Goal: Task Accomplishment & Management: Manage account settings

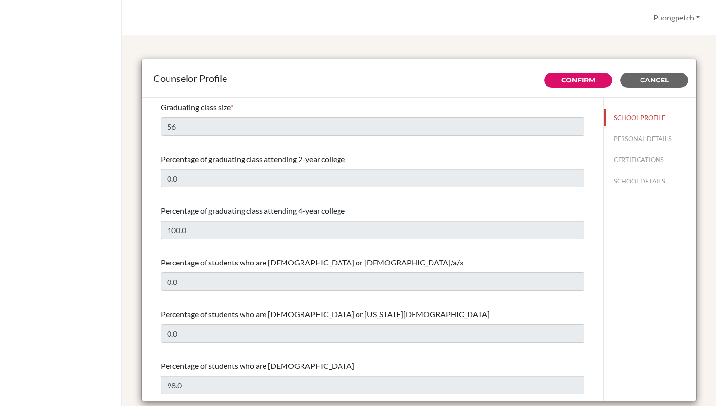
select select "1"
select select "314062"
click at [663, 77] on span "Cancel" at bounding box center [654, 80] width 29 height 9
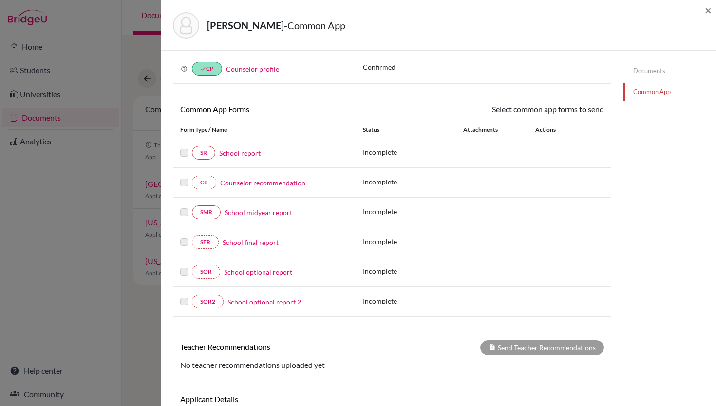
scroll to position [112, 0]
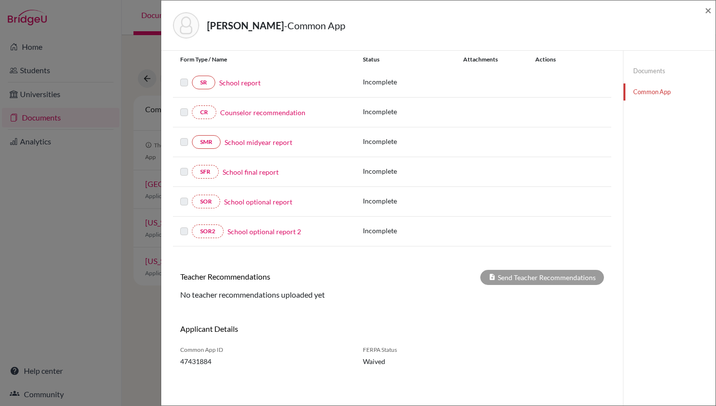
click at [108, 313] on div "Bower, Issara - Common App × × REQUIRED INFORMATION Document Type / Name Status…" at bounding box center [358, 203] width 716 height 406
click at [708, 9] on span "×" at bounding box center [708, 10] width 7 height 14
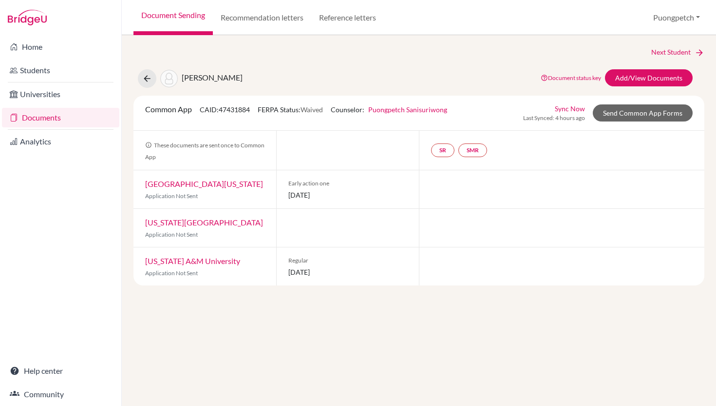
click at [210, 183] on link "University of Texas at Austin" at bounding box center [204, 183] width 118 height 9
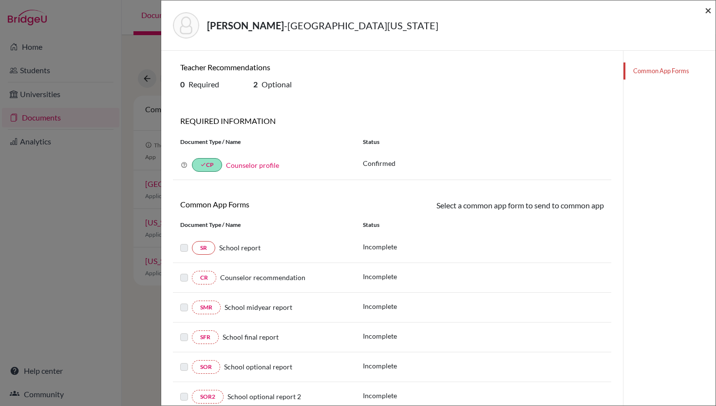
click at [711, 13] on span "×" at bounding box center [708, 10] width 7 height 14
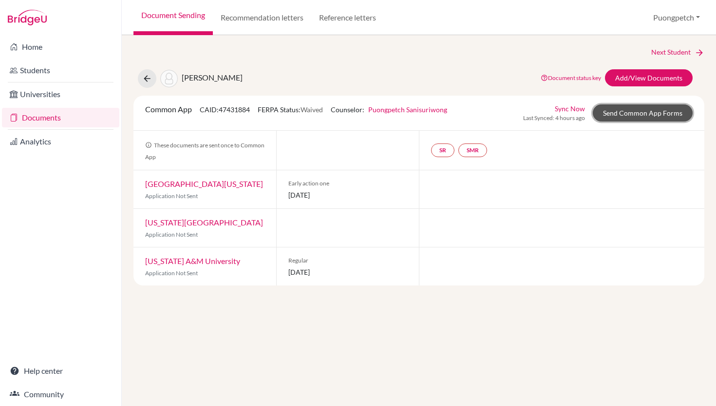
click at [615, 116] on link "Send Common App Forms" at bounding box center [643, 112] width 100 height 17
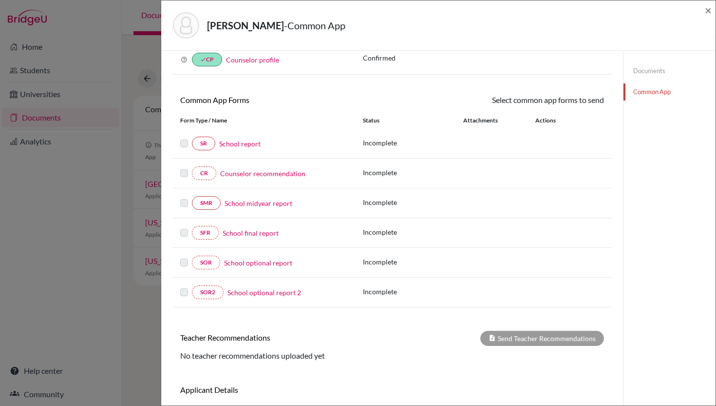
scroll to position [112, 0]
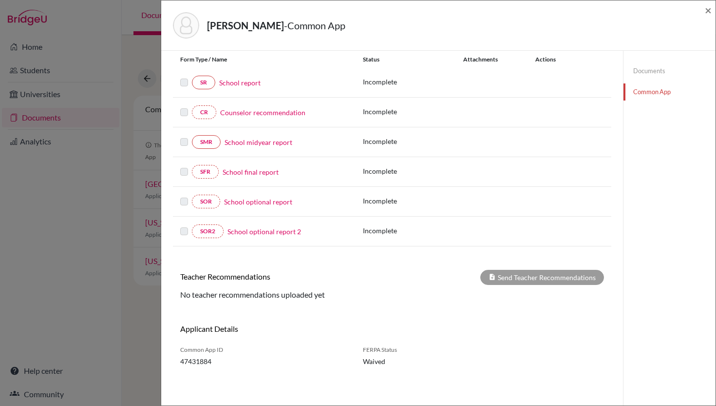
click at [385, 307] on div "× REQUIRED INFORMATION Document Type / Name Status Why am I being asked to do t…" at bounding box center [392, 171] width 439 height 443
click at [220, 279] on h6 "Teacher Recommendations" at bounding box center [282, 275] width 219 height 9
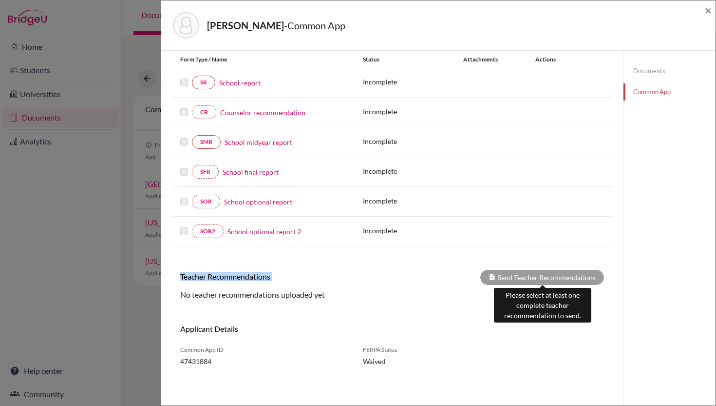
click at [504, 279] on div "Send Teacher Recommendations" at bounding box center [543, 277] width 124 height 15
click at [529, 276] on div "Send Teacher Recommendations" at bounding box center [543, 277] width 124 height 15
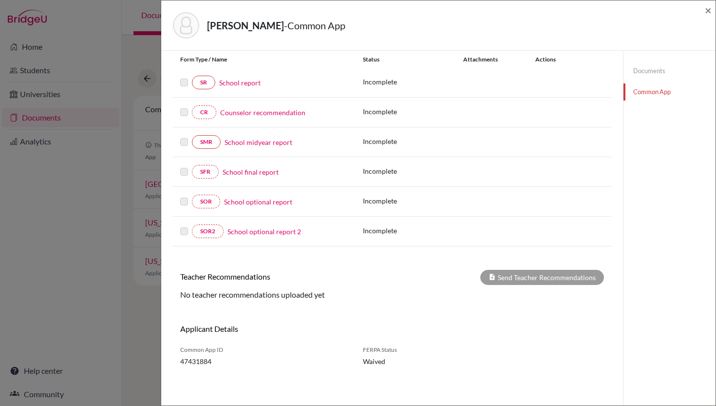
click at [367, 326] on h6 "Applicant Details" at bounding box center [282, 328] width 205 height 9
click at [49, 222] on div "Bower, Issara - Common App × × REQUIRED INFORMATION Document Type / Name Status…" at bounding box center [358, 203] width 716 height 406
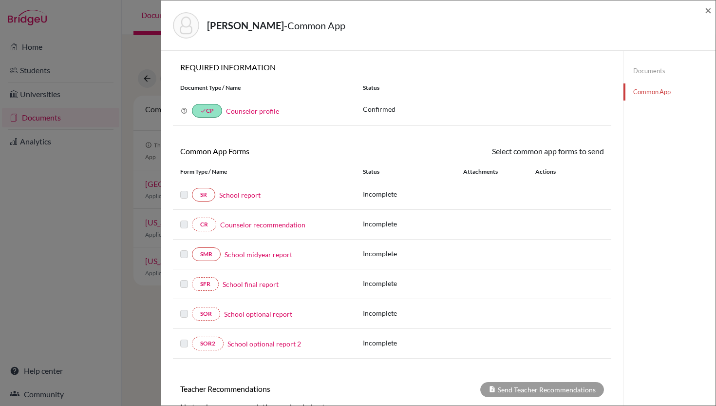
scroll to position [112, 0]
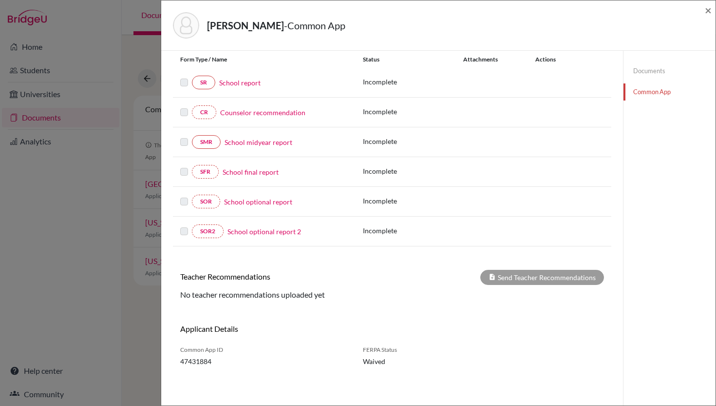
click at [42, 255] on div "Bower, Issara - Common App × × REQUIRED INFORMATION Document Type / Name Status…" at bounding box center [358, 203] width 716 height 406
click at [109, 44] on div "[PERSON_NAME] - Common App × × REQUIRED INFORMATION Document Type / Name Status…" at bounding box center [358, 203] width 716 height 406
click at [707, 9] on span "×" at bounding box center [708, 10] width 7 height 14
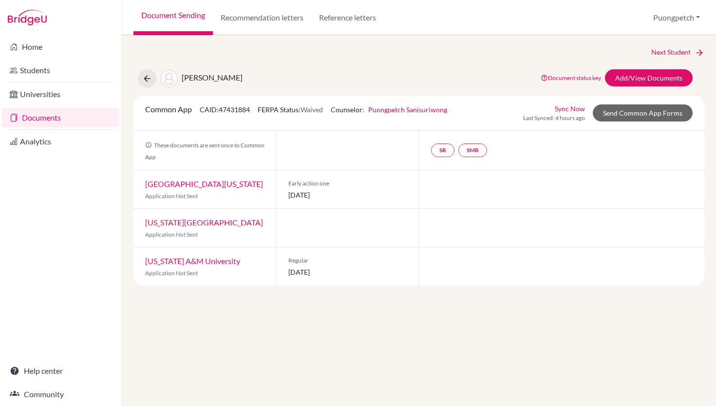
click at [404, 338] on div "Next Student Bower, Issara Document status key TR Requirement. Document not upl…" at bounding box center [419, 220] width 595 height 370
click at [273, 67] on div "Next Student Bower, Issara Document status key TR Requirement. Document not upl…" at bounding box center [419, 166] width 571 height 238
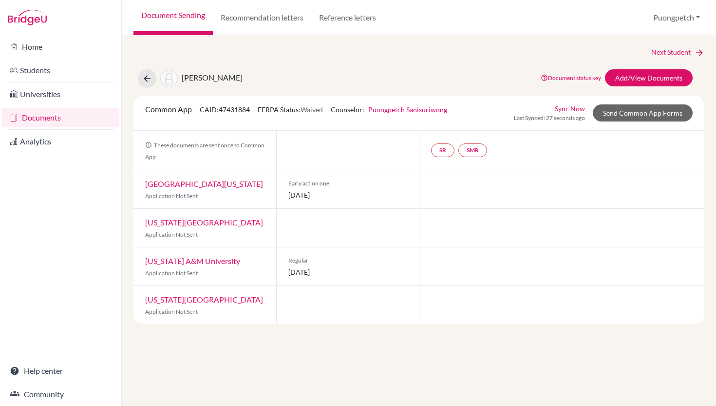
click at [44, 113] on link "Documents" at bounding box center [60, 117] width 117 height 19
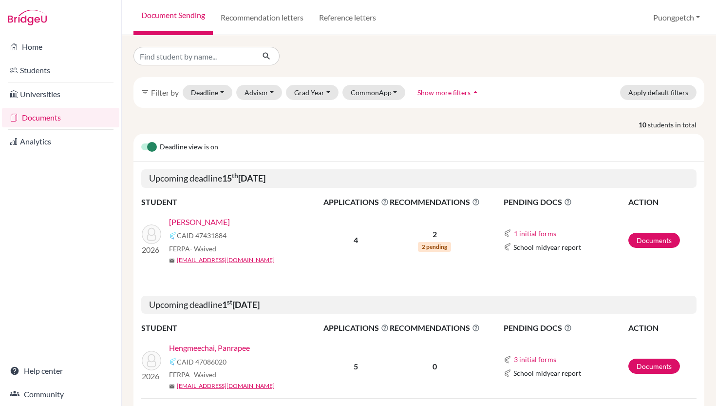
click at [185, 217] on link "[PERSON_NAME]" at bounding box center [199, 222] width 61 height 12
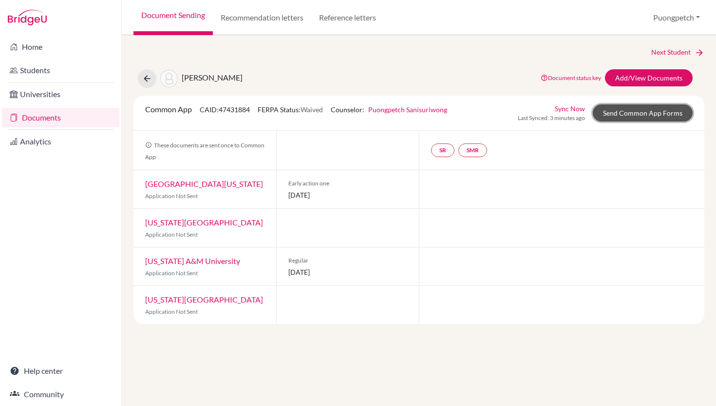
click at [629, 115] on link "Send Common App Forms" at bounding box center [643, 112] width 100 height 17
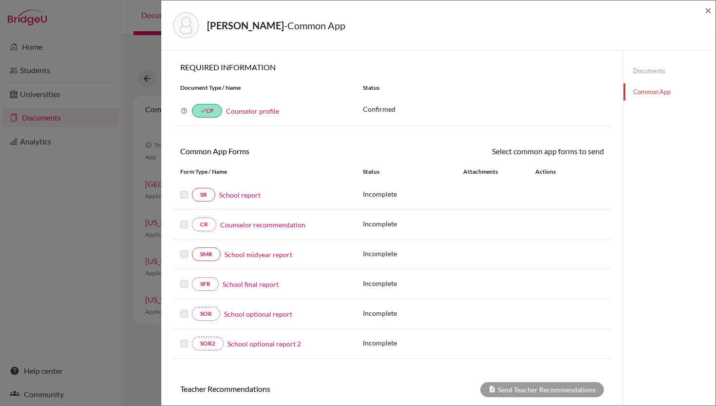
click at [248, 226] on link "Counselor recommendation" at bounding box center [262, 224] width 85 height 10
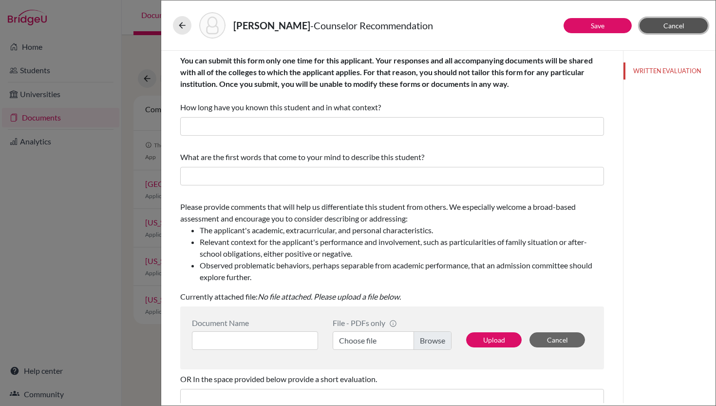
click at [665, 27] on span "Cancel" at bounding box center [674, 25] width 21 height 8
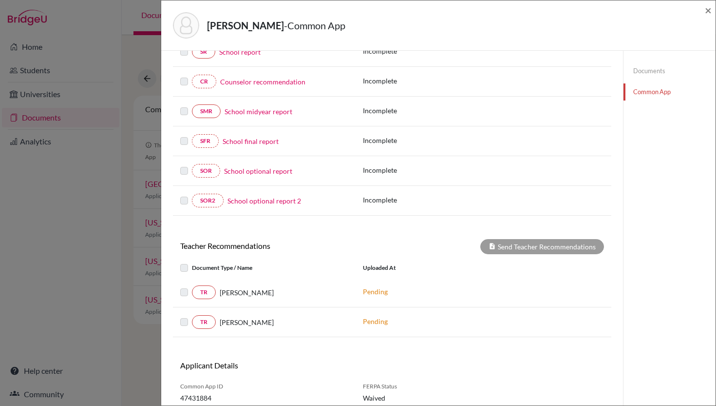
scroll to position [179, 0]
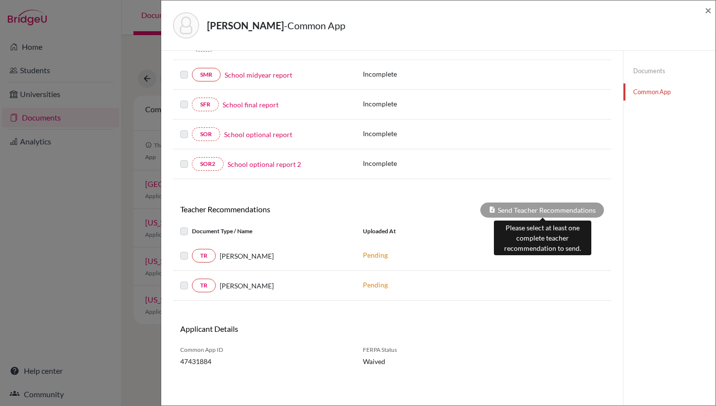
click at [563, 208] on div "Send Teacher Recommendations" at bounding box center [543, 209] width 124 height 15
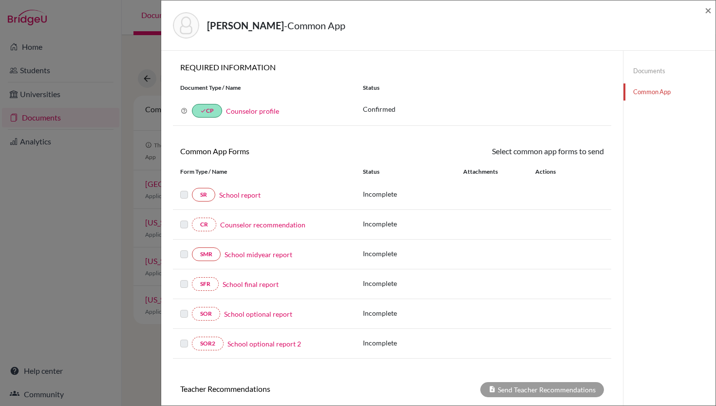
scroll to position [52, 0]
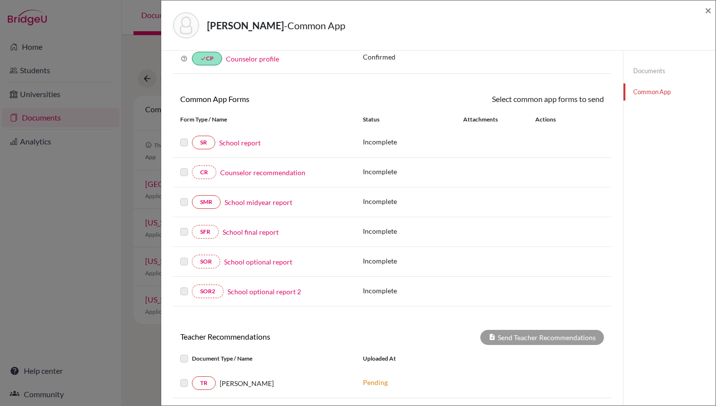
click at [94, 317] on div "[PERSON_NAME] - Common App × × REQUIRED INFORMATION Document Type / Name Status…" at bounding box center [358, 203] width 716 height 406
click at [709, 12] on span "×" at bounding box center [708, 10] width 7 height 14
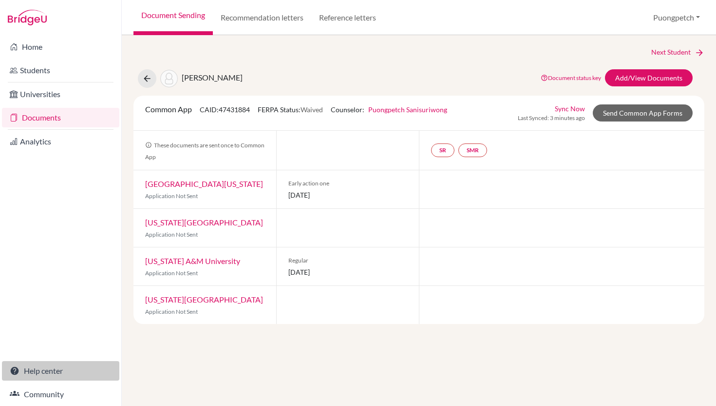
click at [48, 370] on link "Help center" at bounding box center [60, 370] width 117 height 19
